Goal: Task Accomplishment & Management: Complete application form

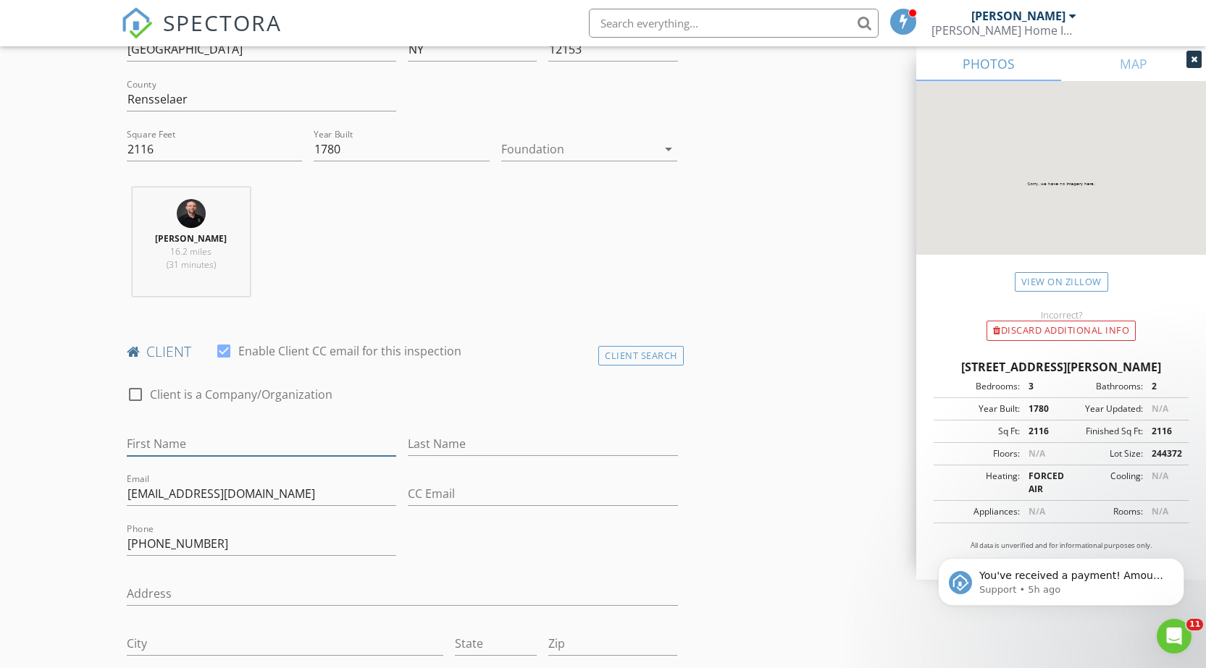
click at [168, 434] on input "First Name" at bounding box center [262, 444] width 270 height 24
type input "[PERSON_NAME]"
type input "m"
type input "[PERSON_NAME]"
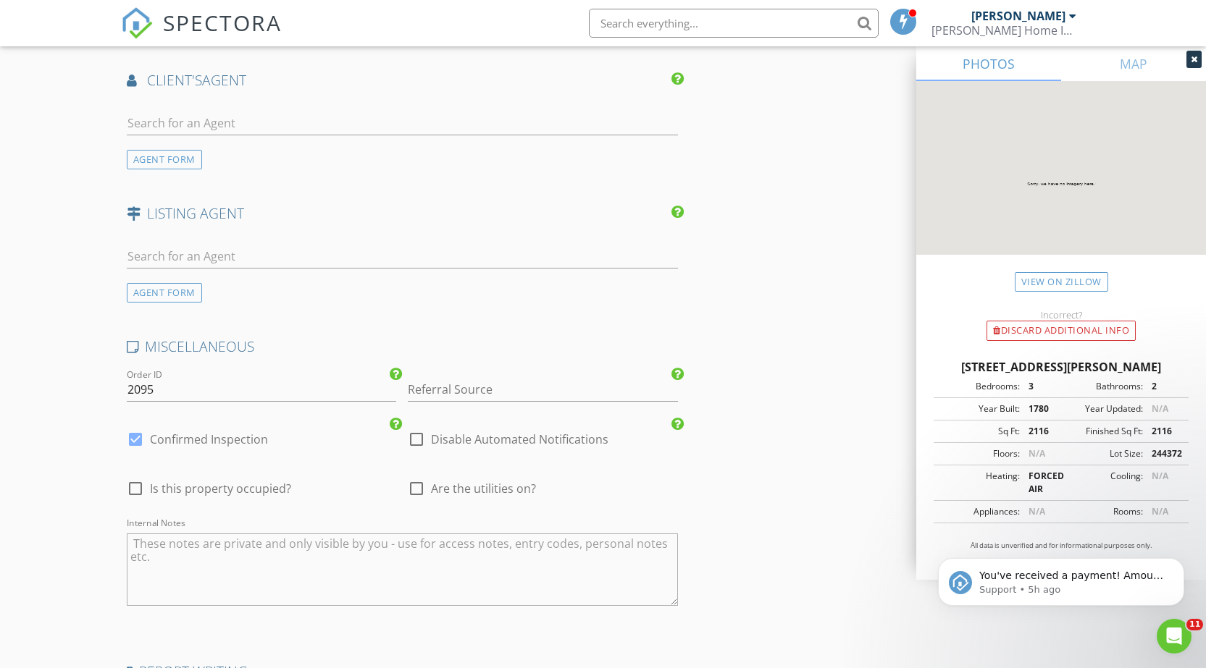
scroll to position [2747, 0]
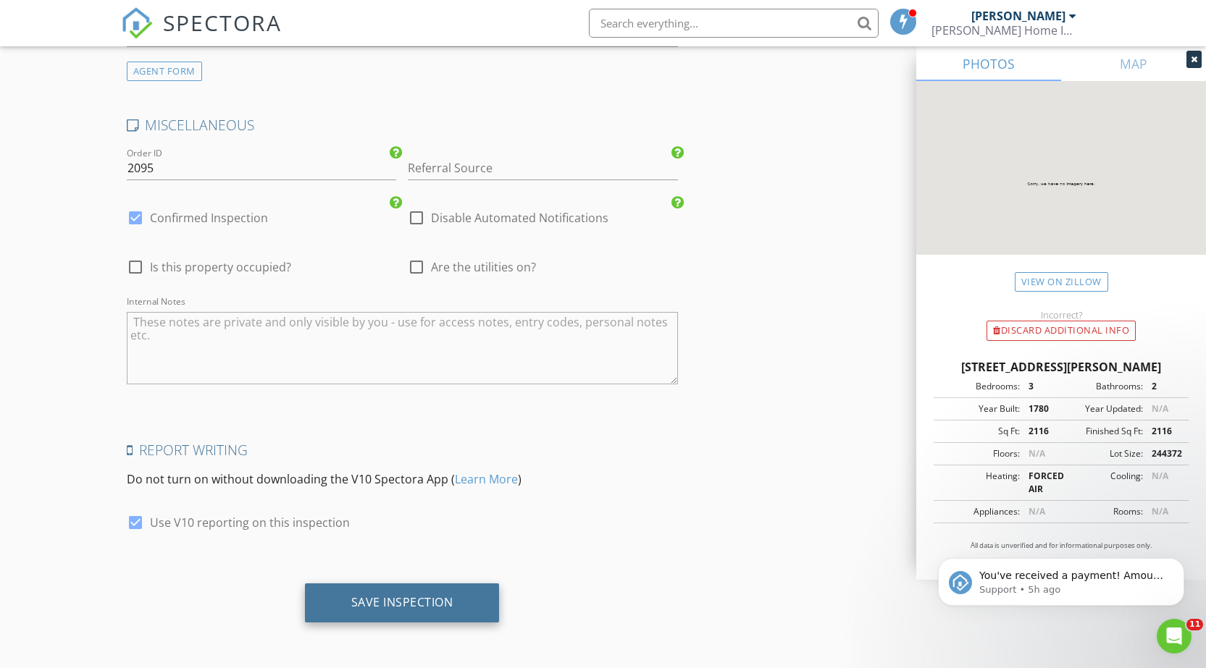
click at [442, 598] on div "Save Inspection" at bounding box center [402, 602] width 102 height 14
